Goal: Find specific page/section

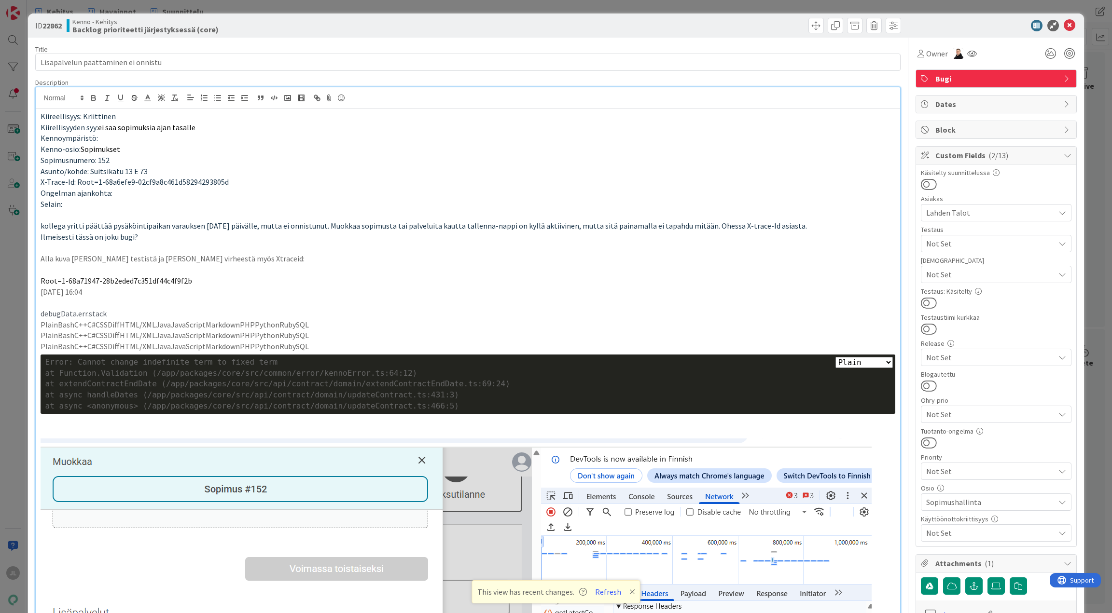
click at [508, 408] on div "at async <anonymous> (/app/packages/core/src/api/contract/domain/updateContract…" at bounding box center [468, 406] width 846 height 11
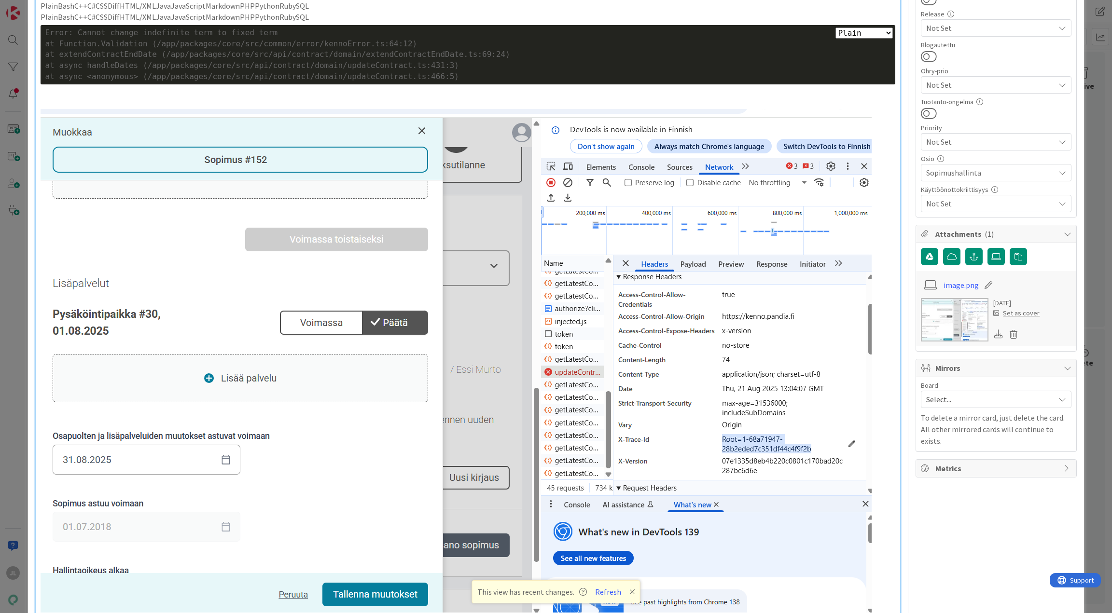
scroll to position [264, 0]
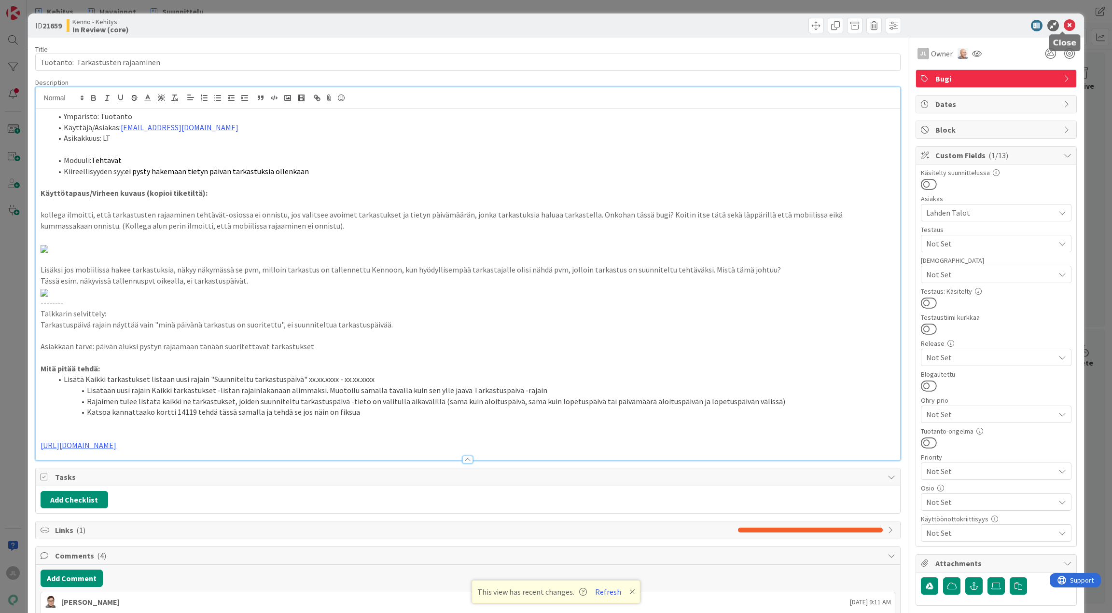
click at [1064, 26] on icon at bounding box center [1070, 26] width 12 height 12
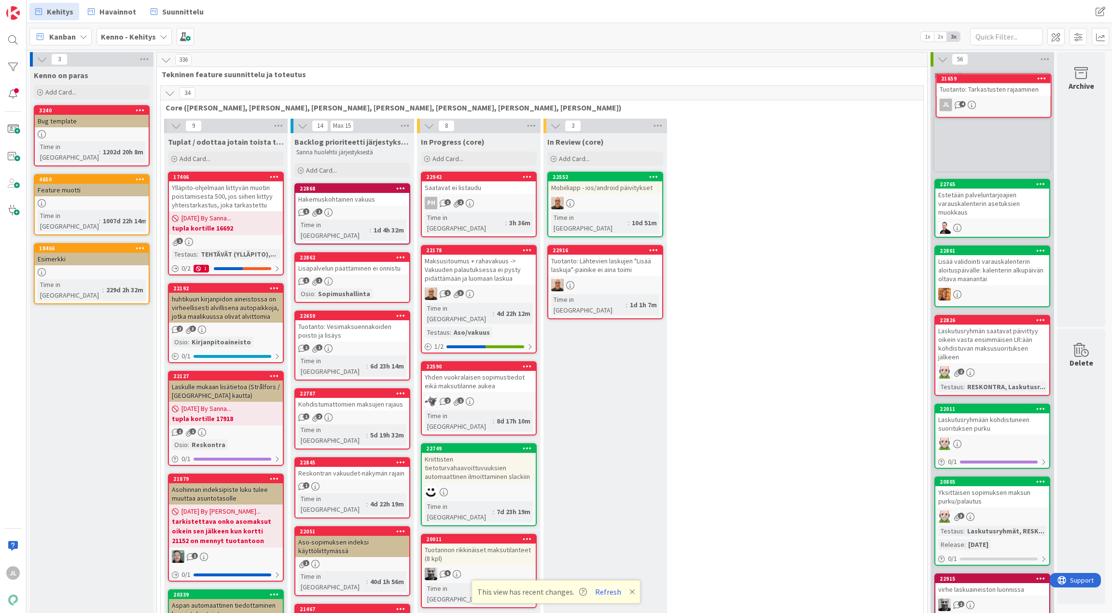
scroll to position [0, 3]
